Goal: Task Accomplishment & Management: Manage account settings

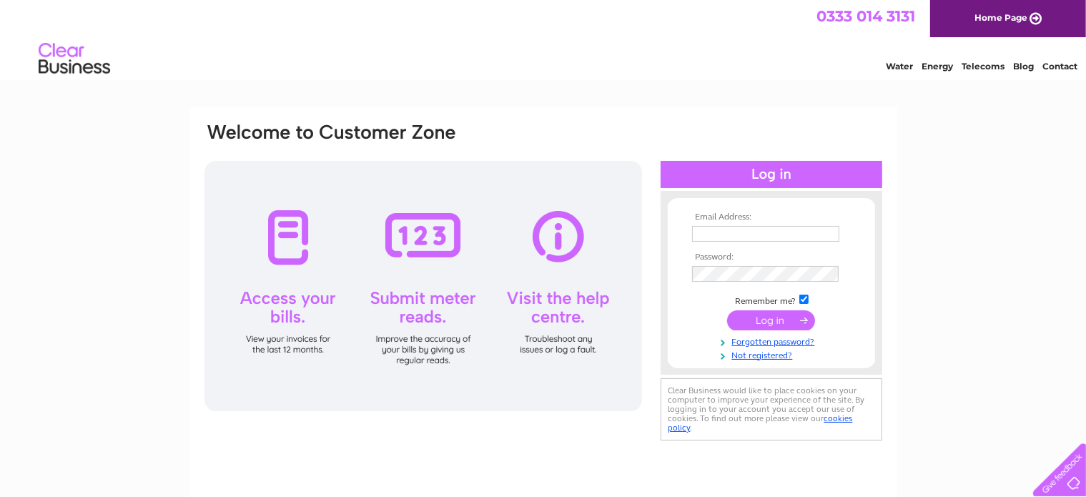
type input "[PERSON_NAME][EMAIL_ADDRESS][DOMAIN_NAME]"
click at [763, 312] on input "submit" at bounding box center [771, 320] width 88 height 20
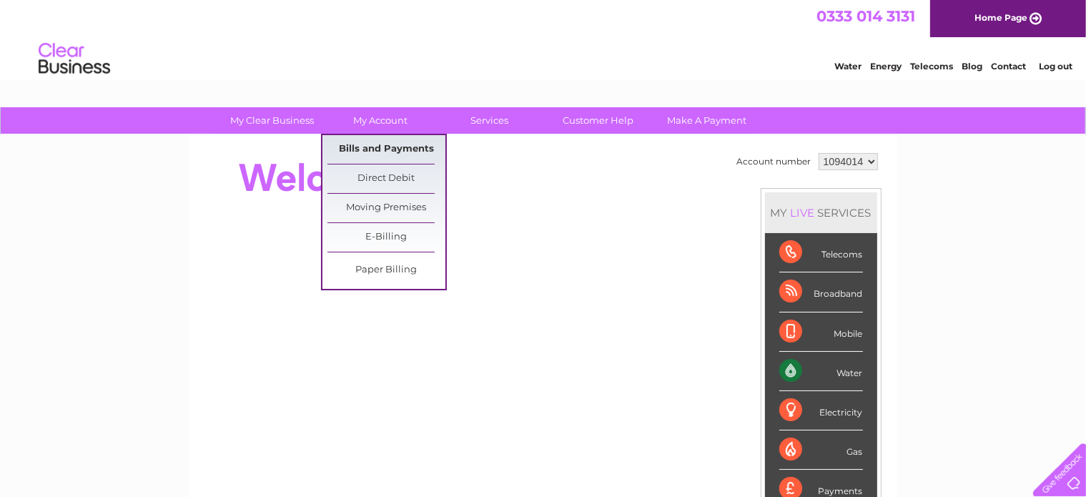
click at [385, 146] on link "Bills and Payments" at bounding box center [386, 149] width 118 height 29
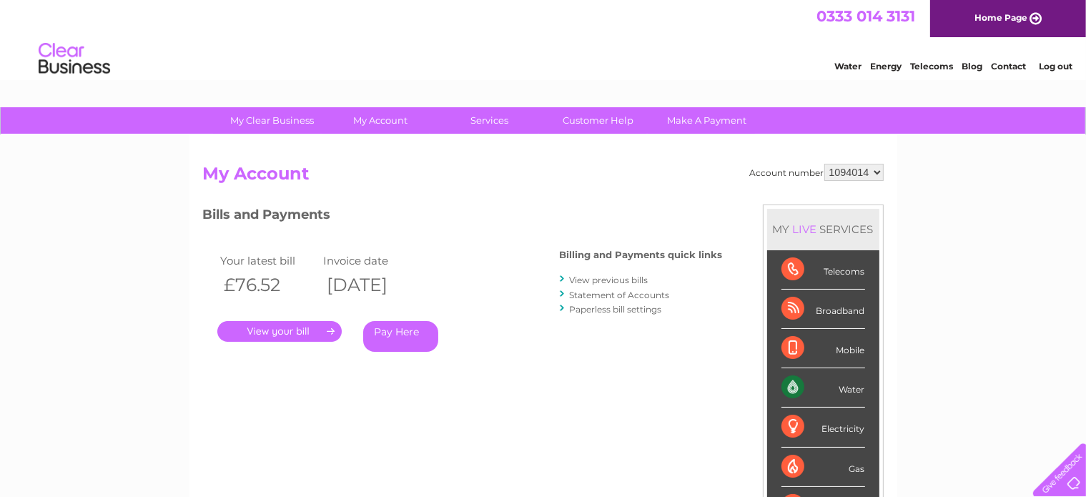
click at [627, 275] on link "View previous bills" at bounding box center [609, 279] width 79 height 11
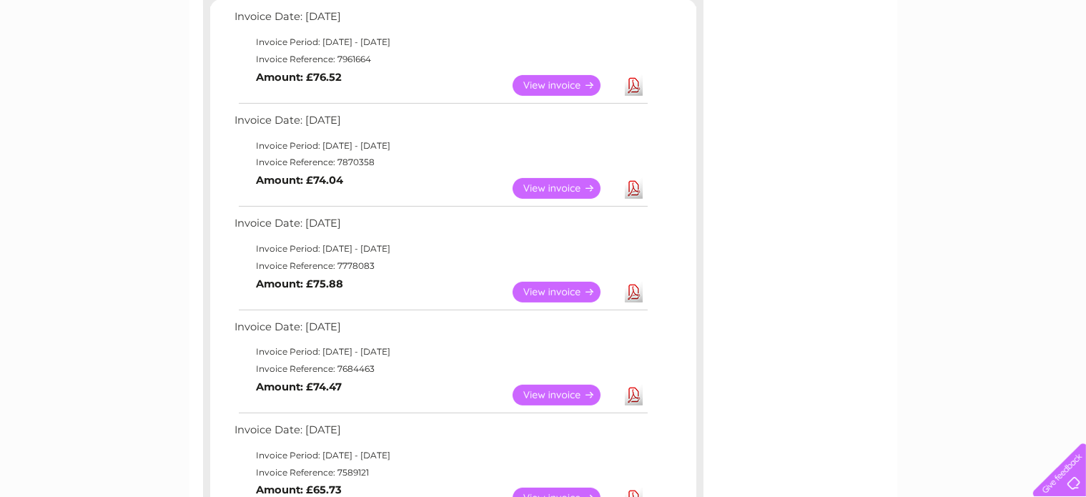
scroll to position [286, 0]
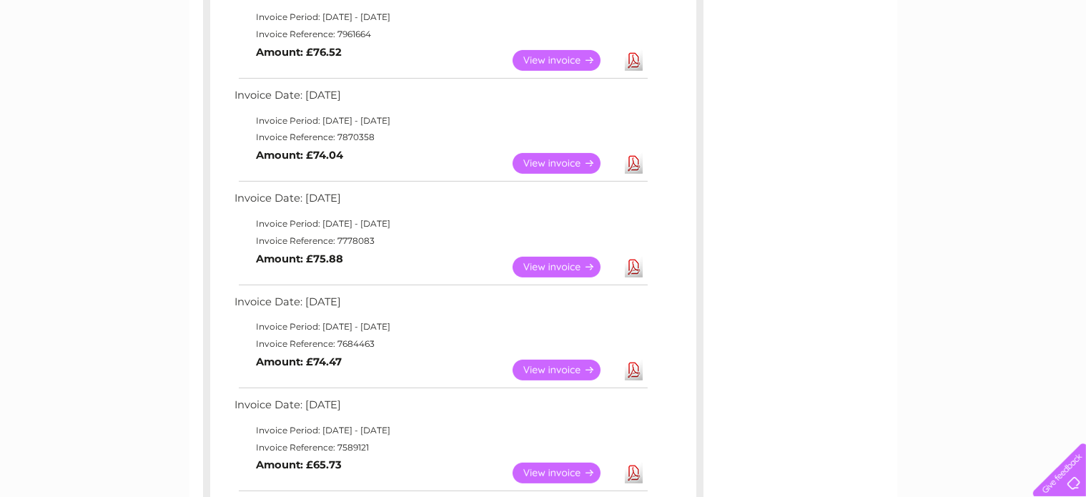
drag, startPoint x: 52, startPoint y: 201, endPoint x: 319, endPoint y: 495, distance: 396.7
